Goal: Task Accomplishment & Management: Complete application form

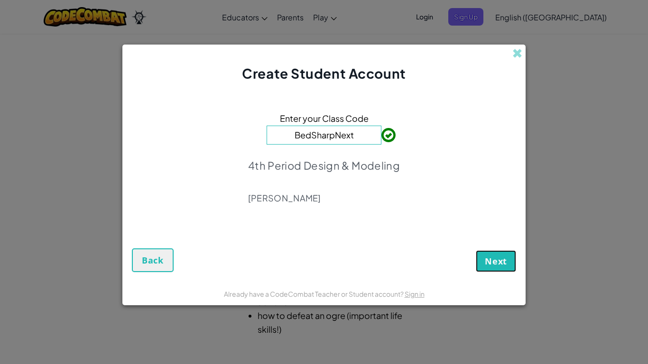
click at [508, 264] on button "Next" at bounding box center [496, 261] width 40 height 22
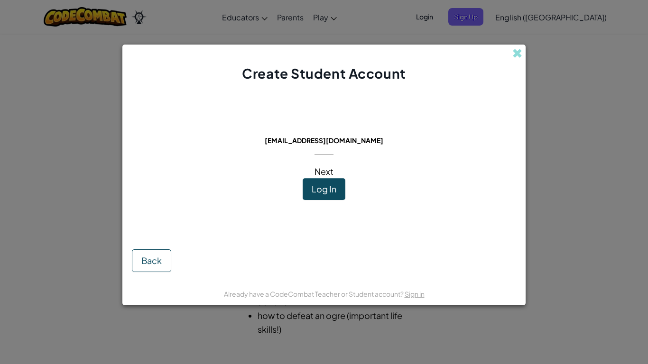
click at [326, 200] on button "Log In" at bounding box center [324, 189] width 43 height 22
